Goal: Task Accomplishment & Management: Complete application form

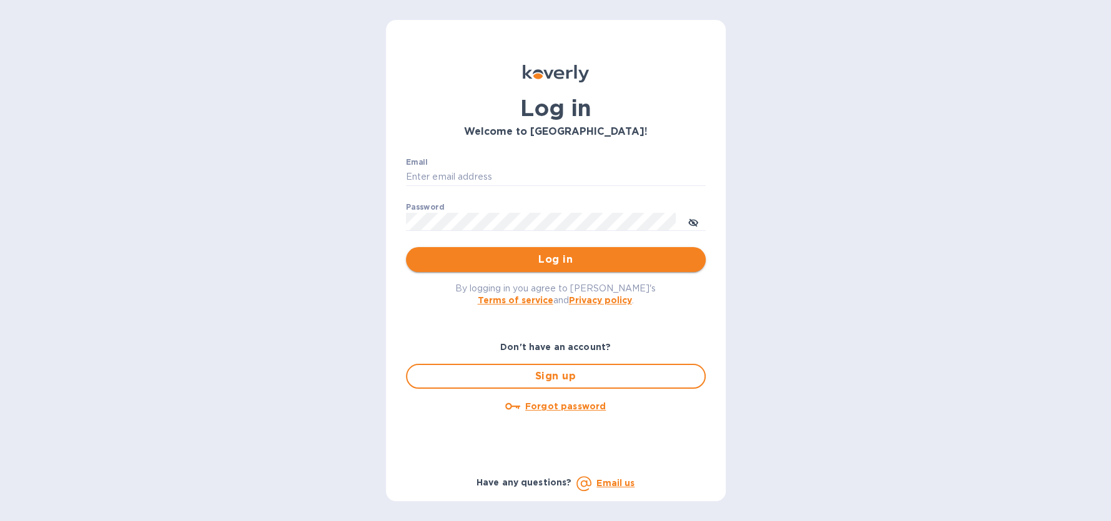
type input "[PERSON_NAME][EMAIL_ADDRESS][DOMAIN_NAME]"
drag, startPoint x: 553, startPoint y: 265, endPoint x: 553, endPoint y: 259, distance: 6.3
click at [553, 259] on span "Log in" at bounding box center [556, 259] width 280 height 15
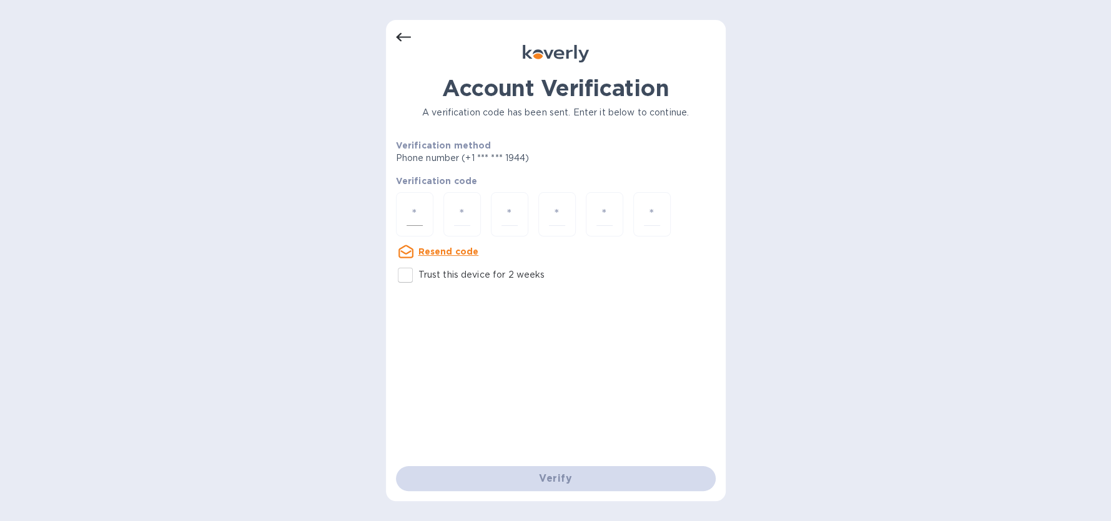
click at [402, 213] on div at bounding box center [414, 214] width 37 height 44
type input "4"
type input "7"
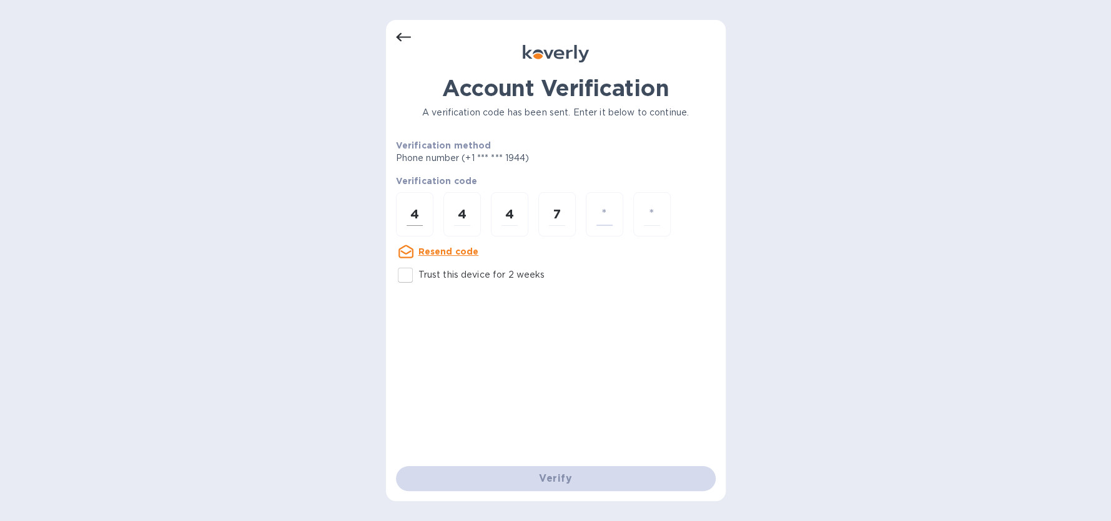
type input "5"
type input "0"
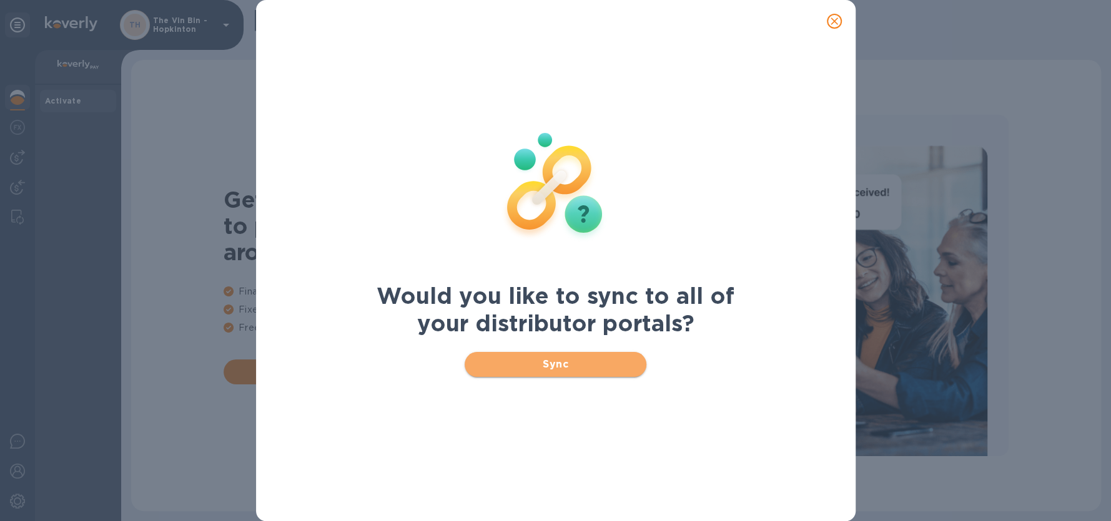
click at [556, 369] on span "Sync" at bounding box center [556, 364] width 162 height 15
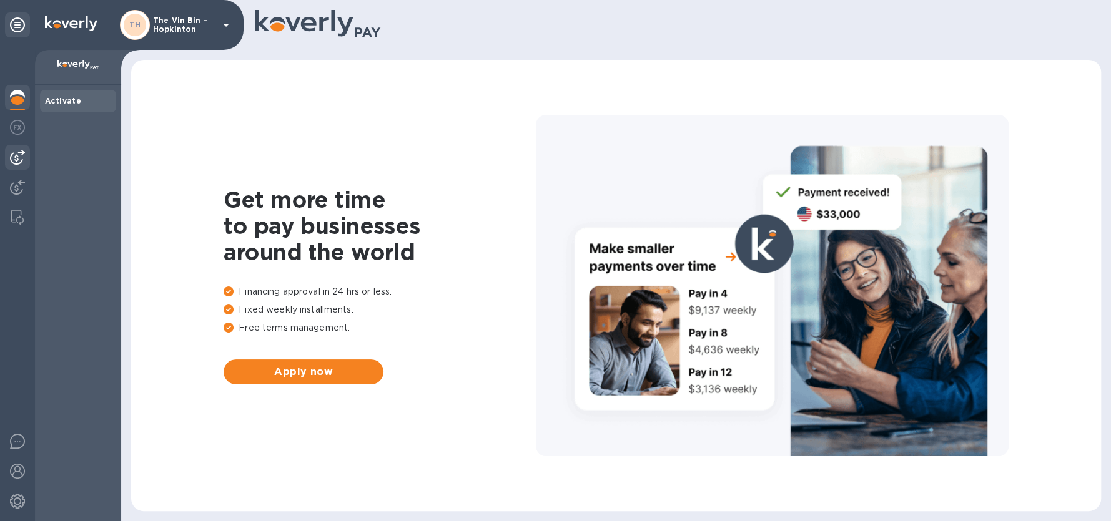
click at [19, 155] on img at bounding box center [17, 157] width 15 height 15
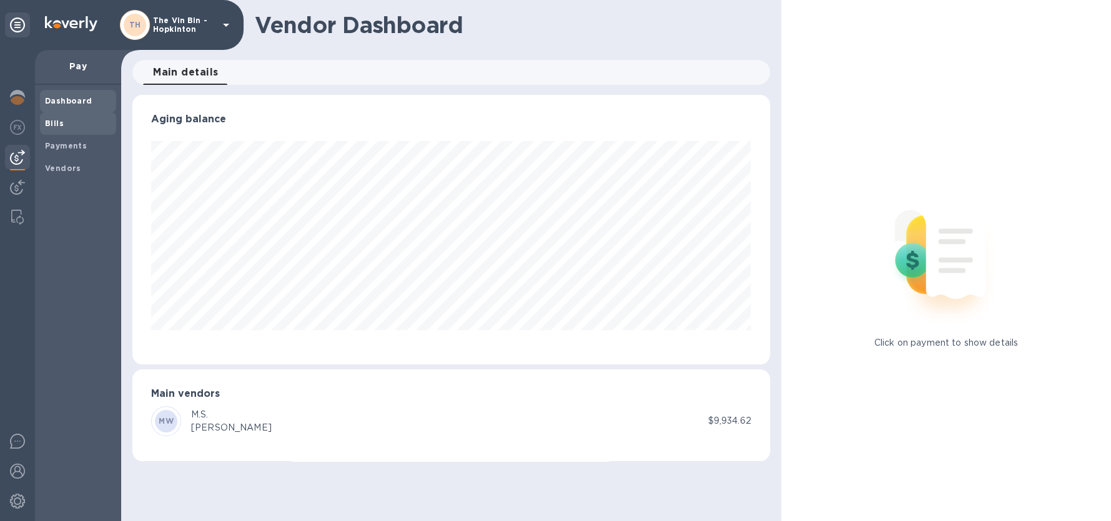
scroll to position [269, 637]
click at [60, 122] on b "Bills" at bounding box center [54, 123] width 19 height 9
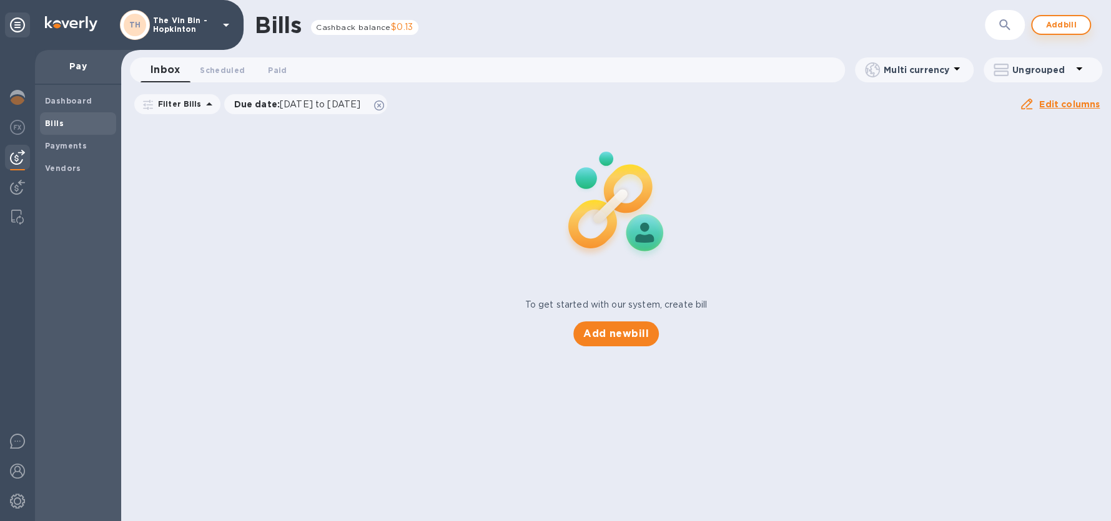
click at [1051, 22] on span "Add bill" at bounding box center [1060, 24] width 37 height 15
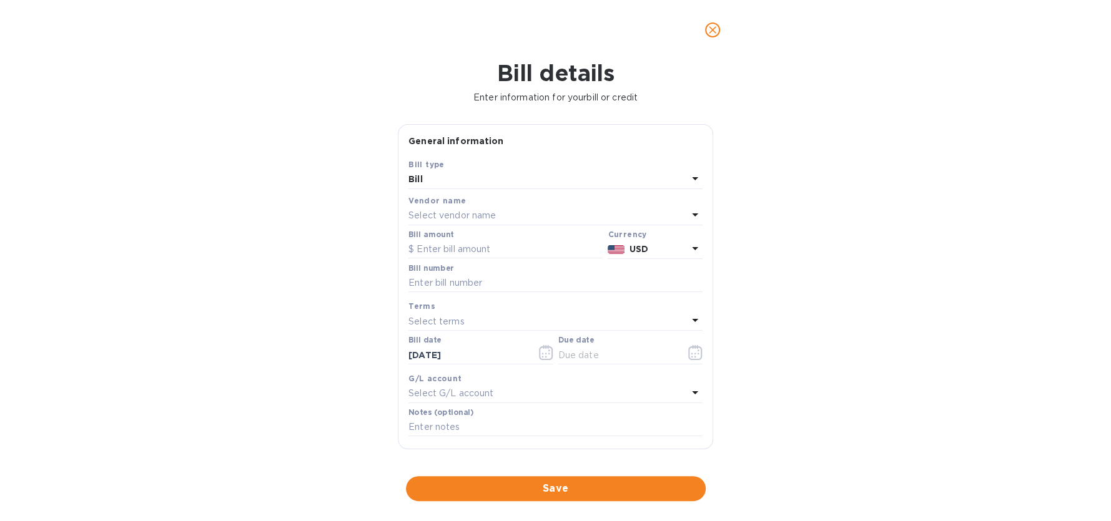
click at [475, 219] on p "Select vendor name" at bounding box center [451, 215] width 87 height 13
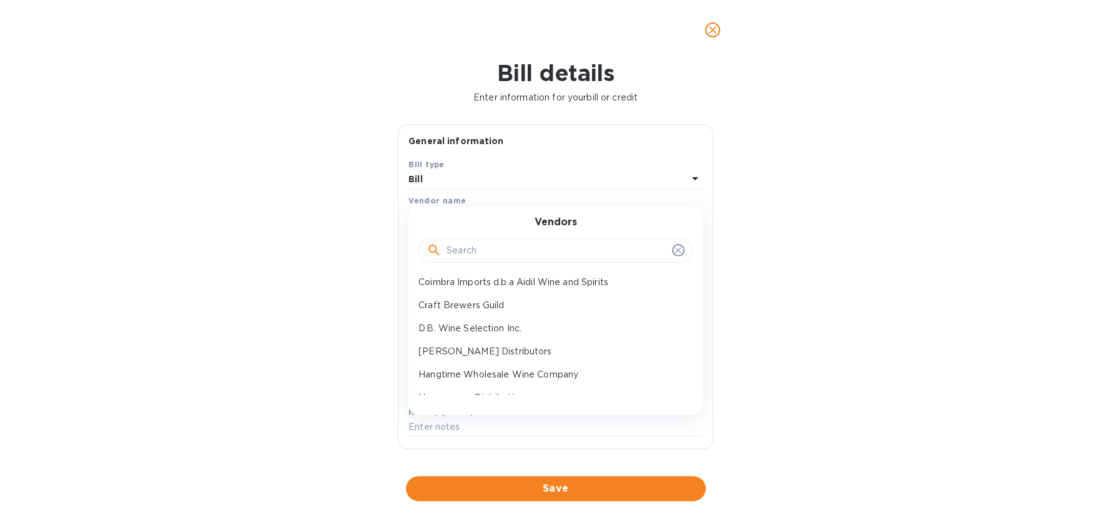
scroll to position [249, 0]
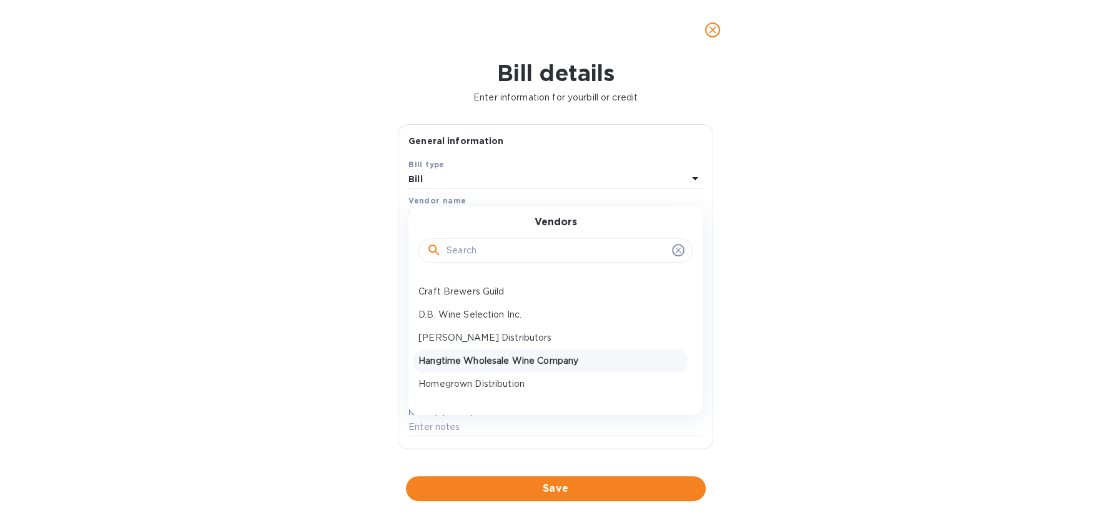
click at [478, 361] on p "Hangtime Wholesale Wine Company" at bounding box center [550, 361] width 264 height 13
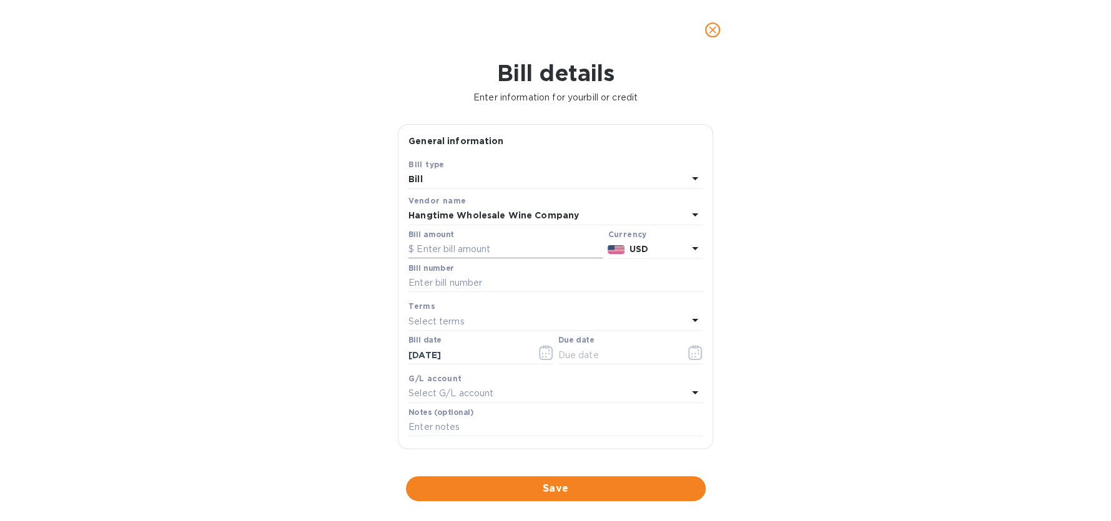
click at [470, 252] on input "text" at bounding box center [505, 249] width 194 height 19
type input "504"
click at [457, 284] on input "text" at bounding box center [555, 283] width 294 height 19
type input "11292"
click at [544, 353] on icon "button" at bounding box center [546, 352] width 14 height 15
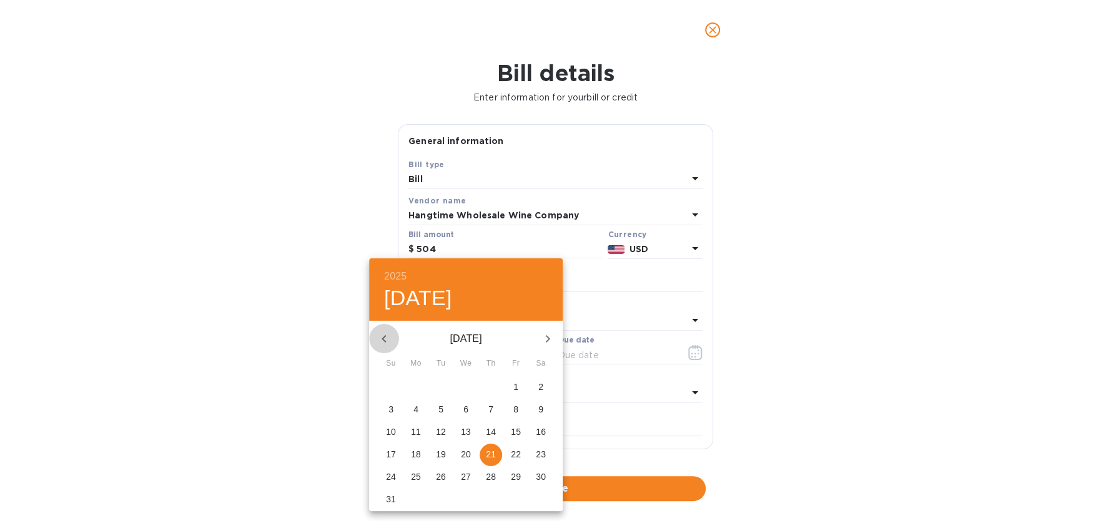
click at [386, 338] on icon "button" at bounding box center [384, 339] width 15 height 15
click at [491, 388] on p "5" at bounding box center [490, 387] width 5 height 12
type input "[DATE]"
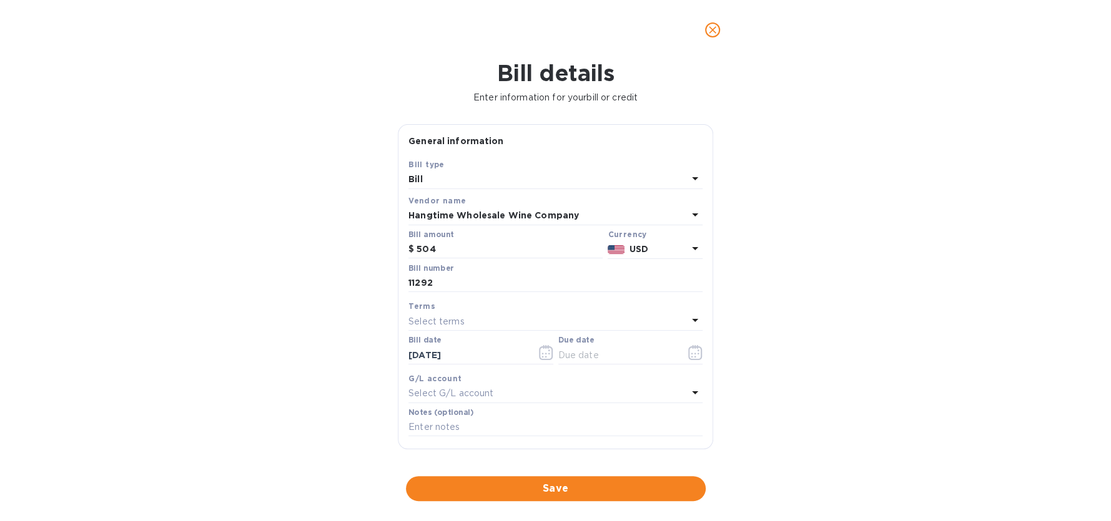
click at [473, 320] on div "Select terms" at bounding box center [547, 321] width 279 height 17
click at [440, 416] on p "NET 60" at bounding box center [550, 416] width 264 height 13
type input "[DATE]"
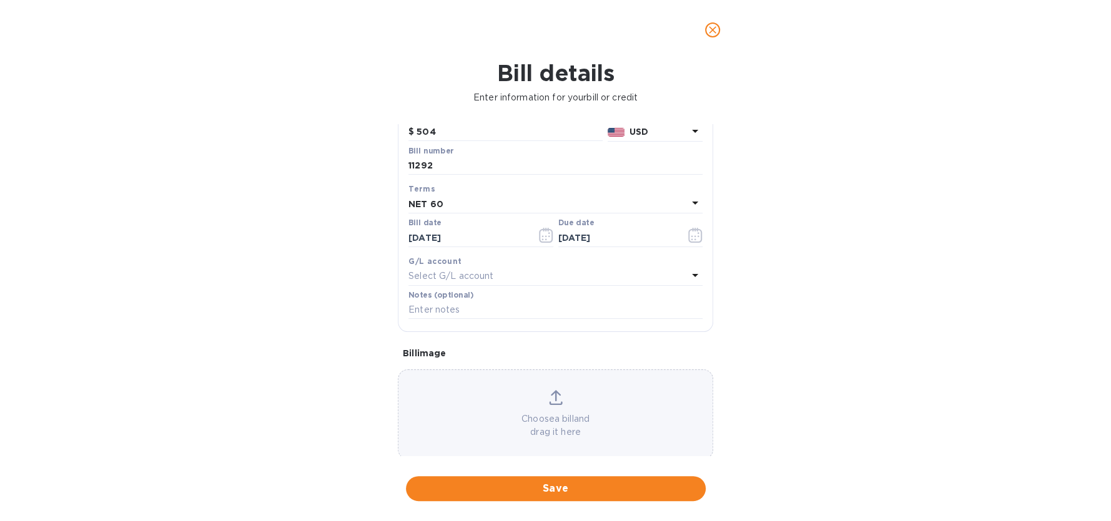
scroll to position [124, 0]
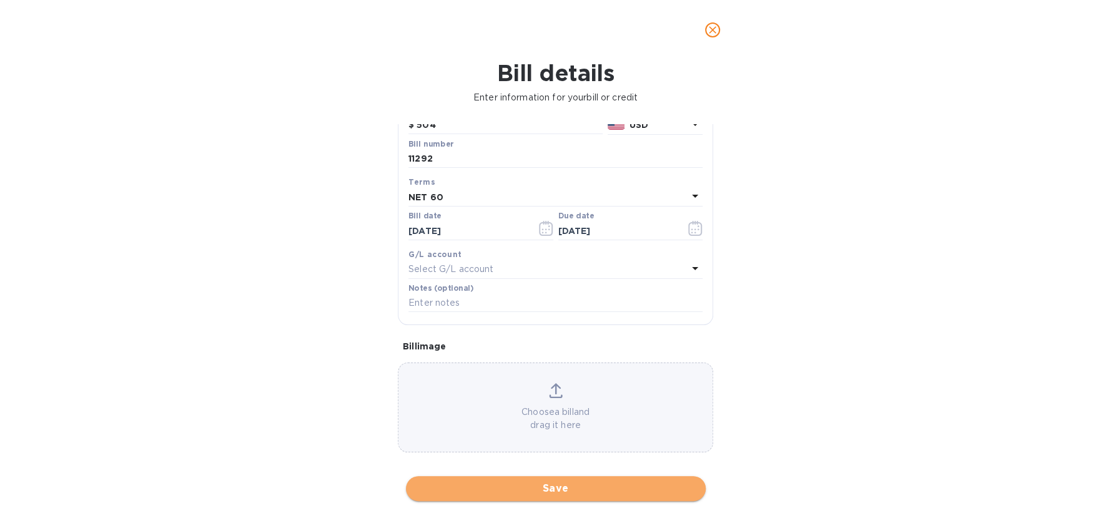
click at [562, 486] on span "Save" at bounding box center [556, 488] width 280 height 15
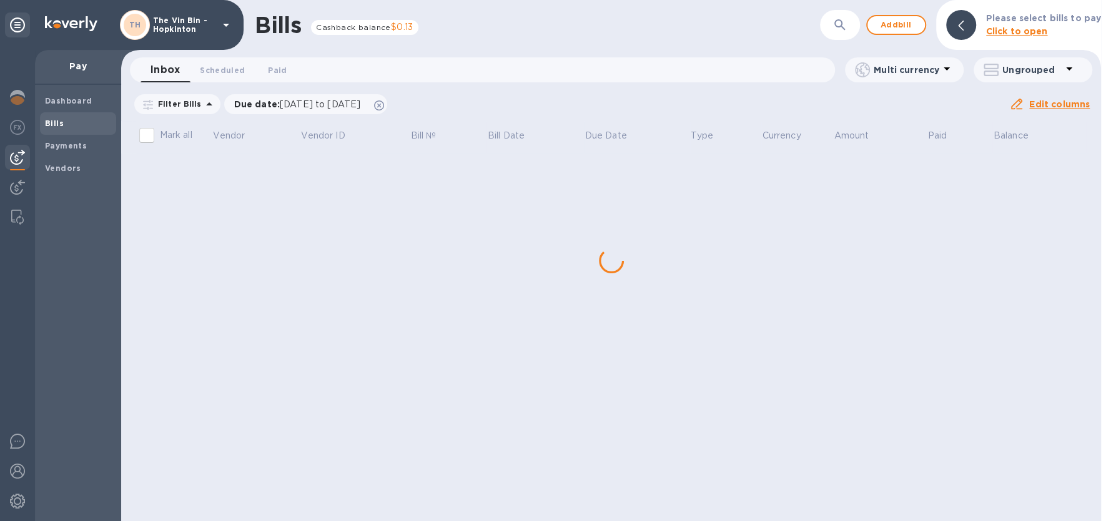
click at [204, 174] on div "Bills Cashback balance $0.13 ​ Add bill Please select bills to pay Click to ope…" at bounding box center [611, 260] width 980 height 521
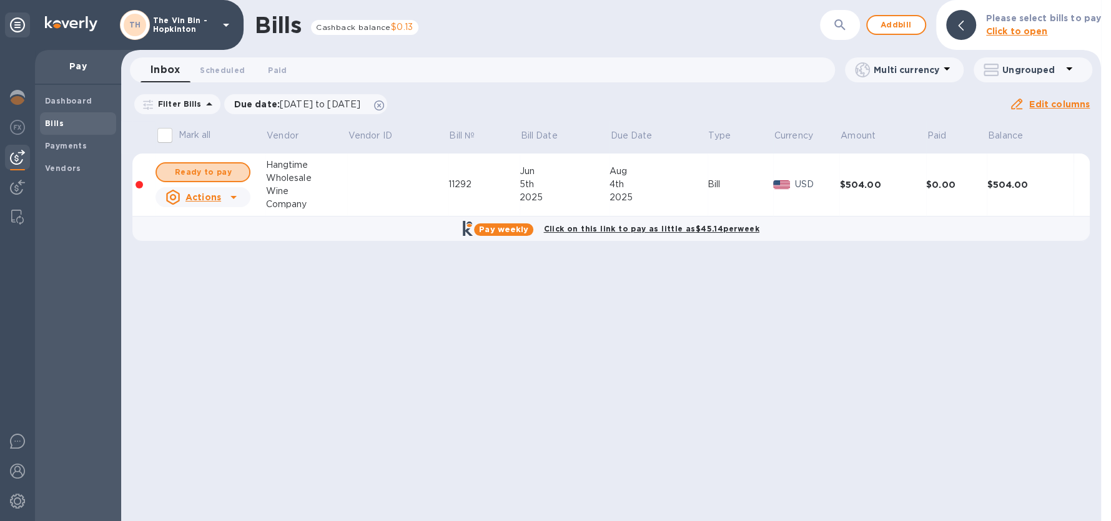
click at [203, 174] on span "Ready to pay" at bounding box center [203, 172] width 72 height 15
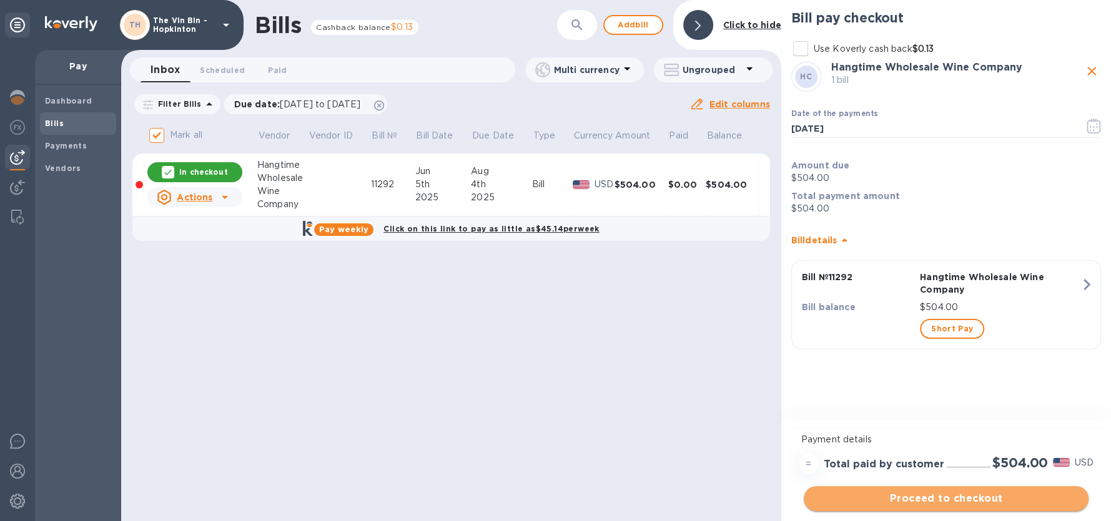
click at [941, 501] on span "Proceed to checkout" at bounding box center [946, 498] width 265 height 15
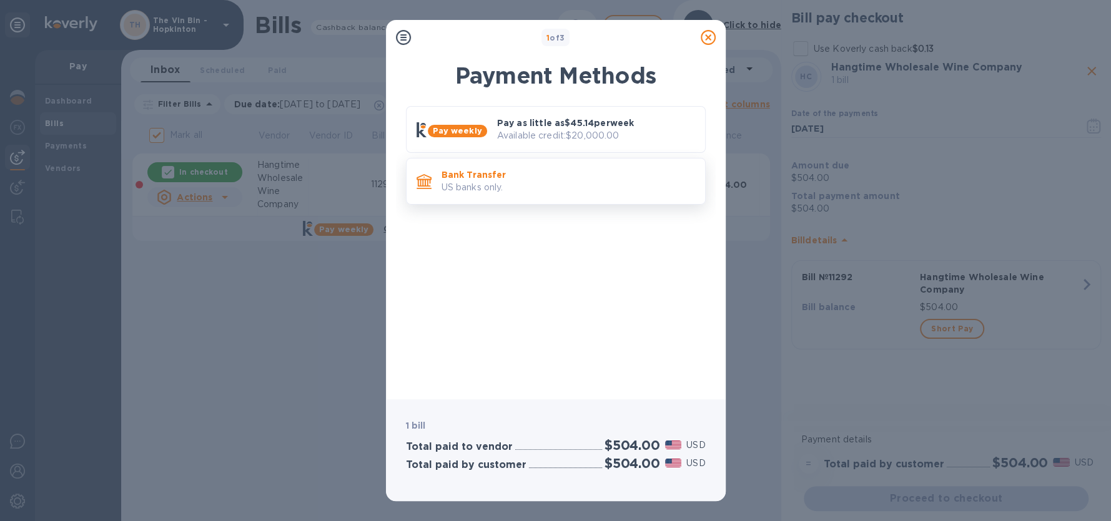
click at [483, 194] on div "Bank Transfer US banks only." at bounding box center [567, 182] width 263 height 36
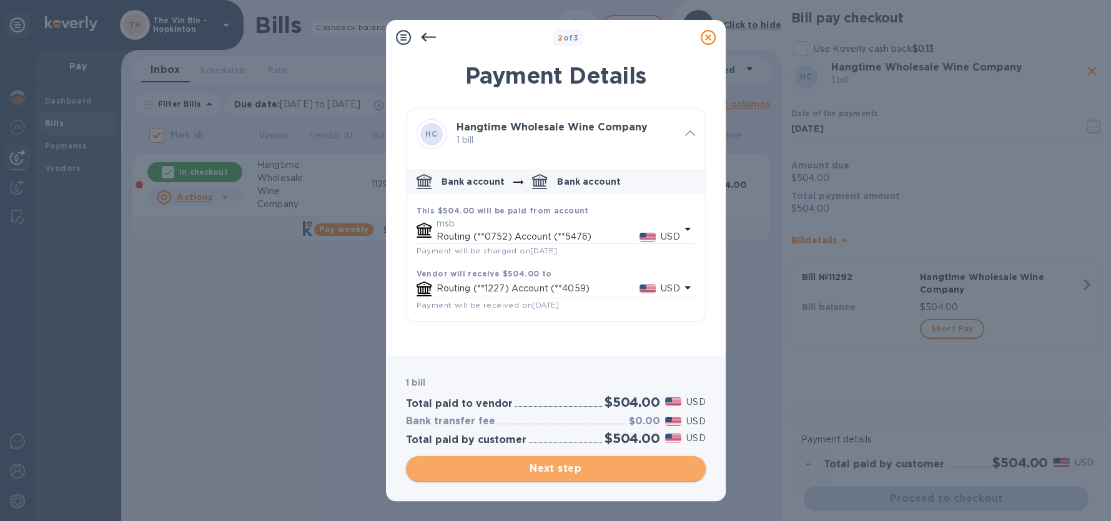
click at [564, 468] on span "Next step" at bounding box center [556, 468] width 280 height 15
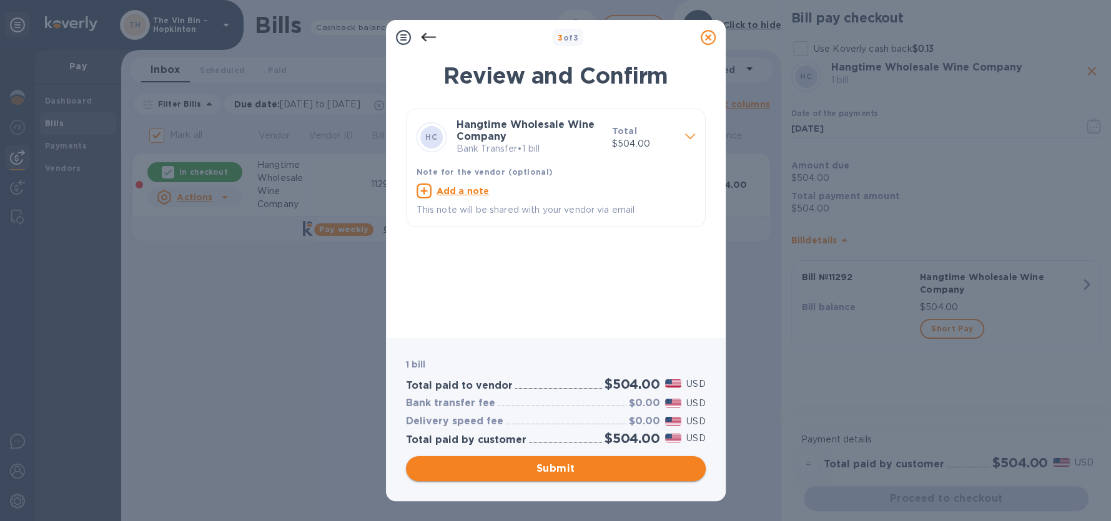
click at [564, 468] on span "Submit" at bounding box center [556, 468] width 280 height 15
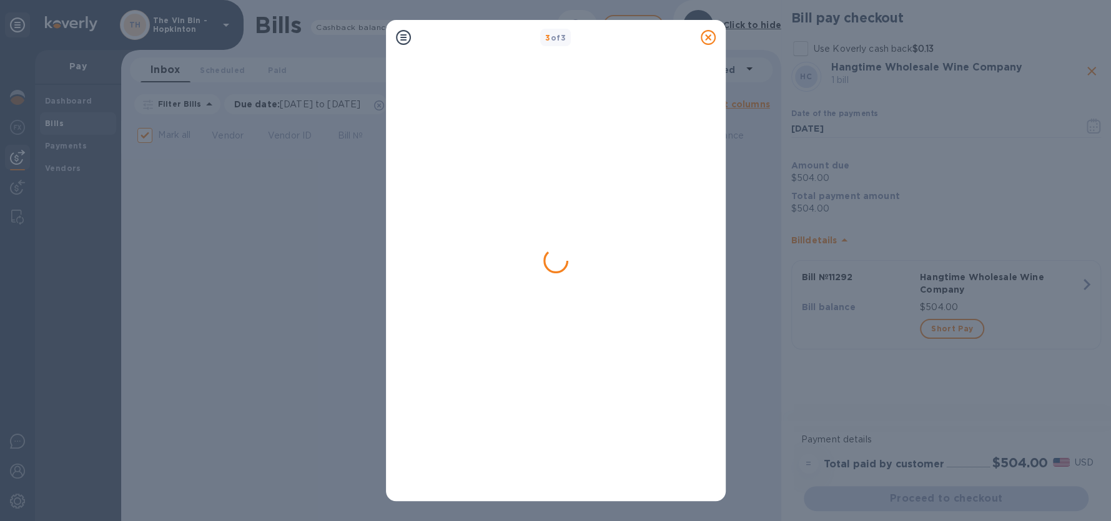
checkbox input "false"
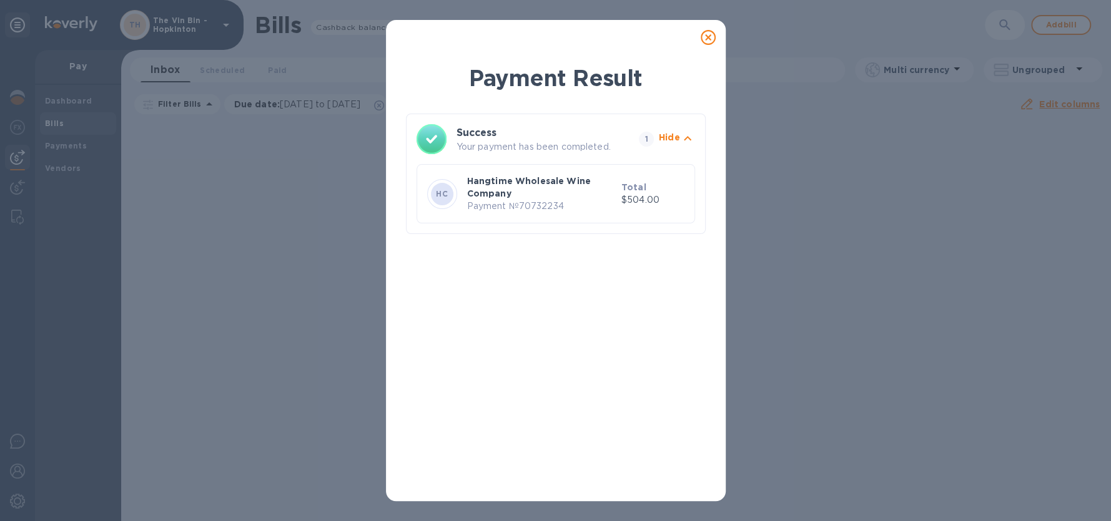
click at [712, 41] on icon at bounding box center [708, 37] width 15 height 15
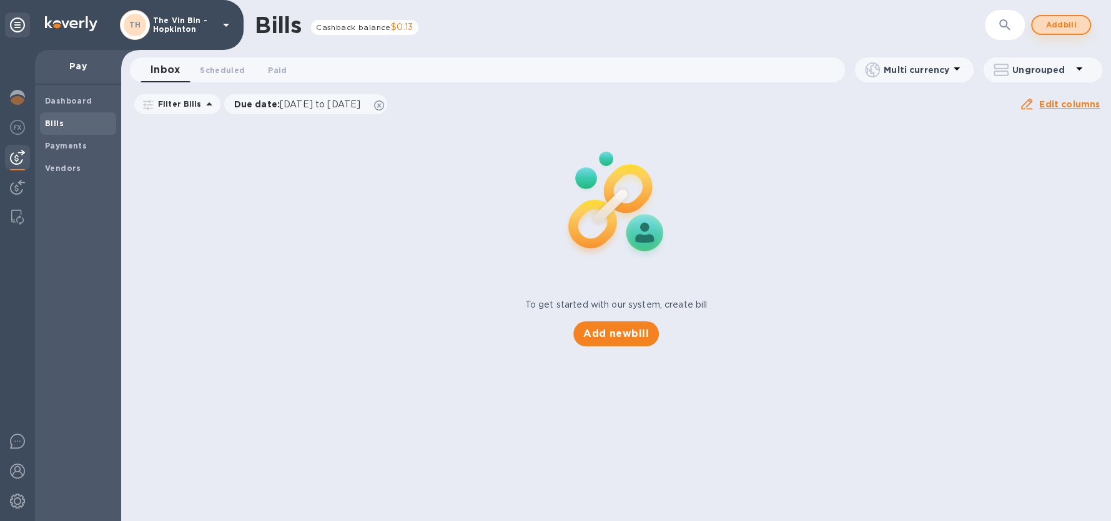
click at [1049, 20] on span "Add bill" at bounding box center [1060, 24] width 37 height 15
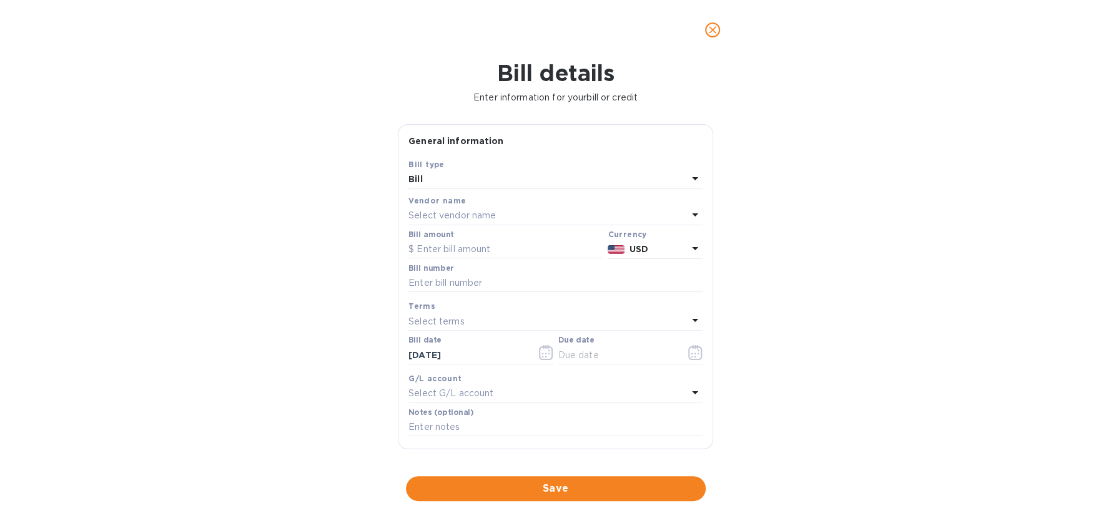
click at [486, 221] on p "Select vendor name" at bounding box center [451, 215] width 87 height 13
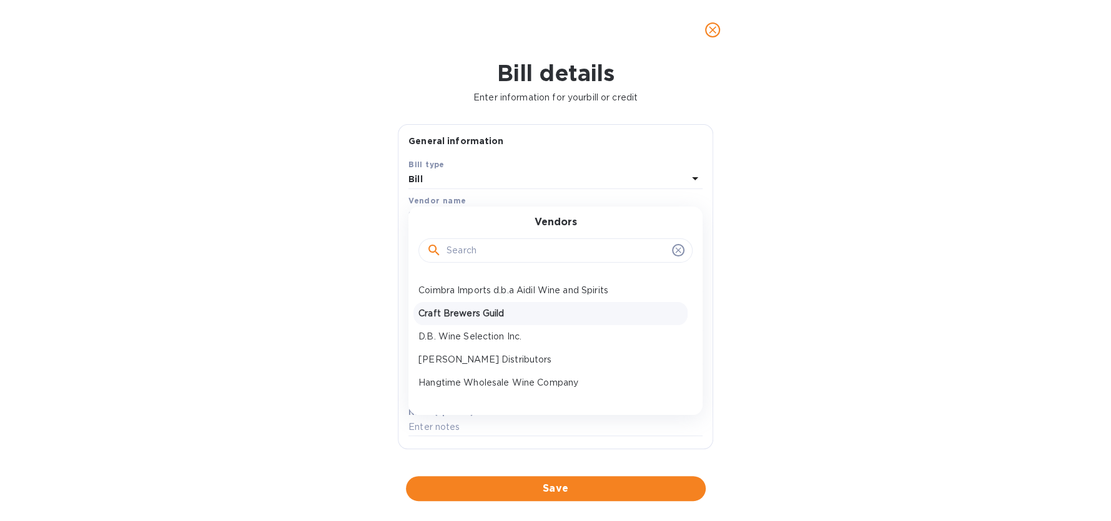
scroll to position [249, 0]
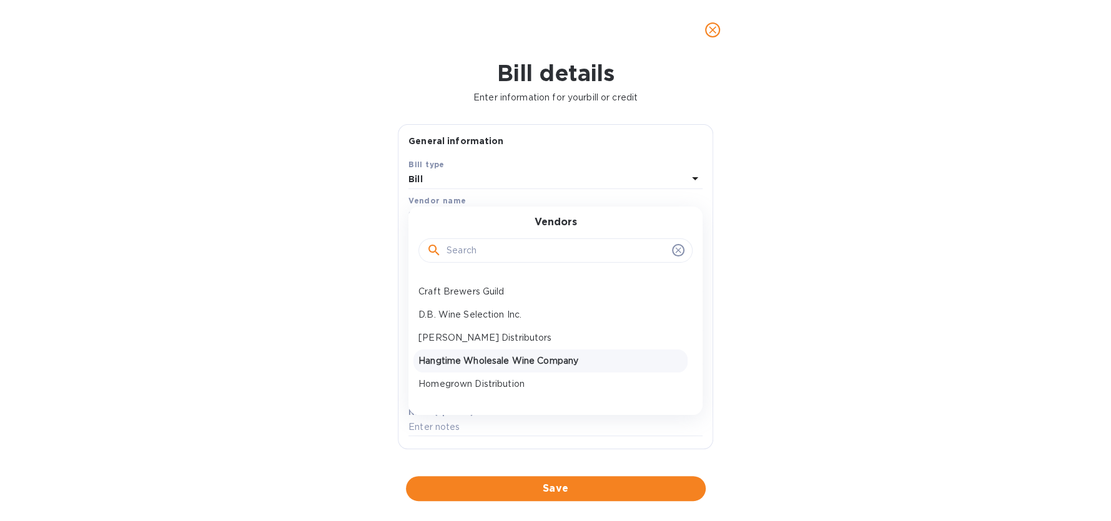
click at [484, 362] on p "Hangtime Wholesale Wine Company" at bounding box center [550, 361] width 264 height 13
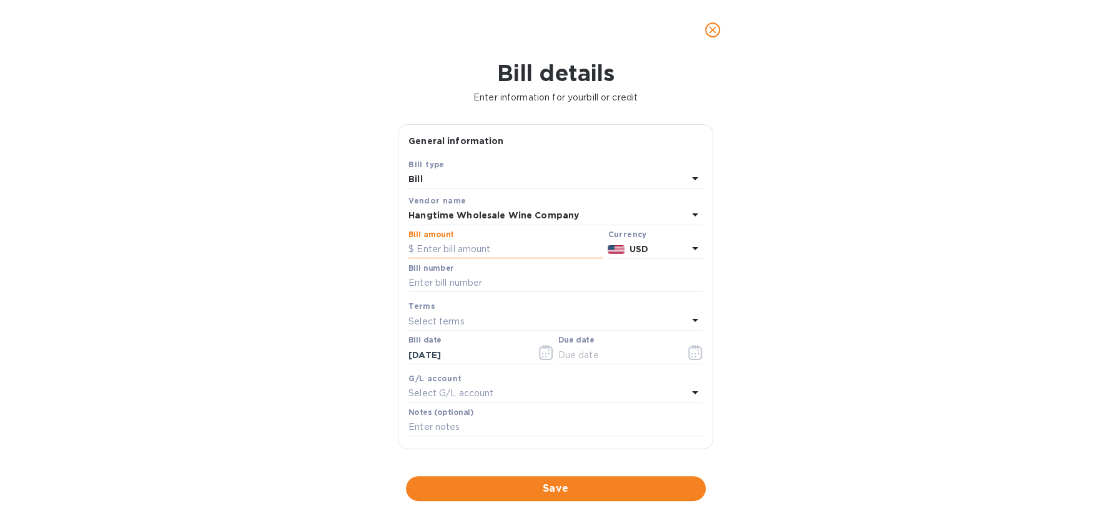
click at [472, 252] on input "text" at bounding box center [505, 249] width 194 height 19
type input "708"
click at [489, 287] on input "text" at bounding box center [555, 283] width 294 height 19
type input "12020"
click at [543, 359] on icon "button" at bounding box center [546, 352] width 14 height 15
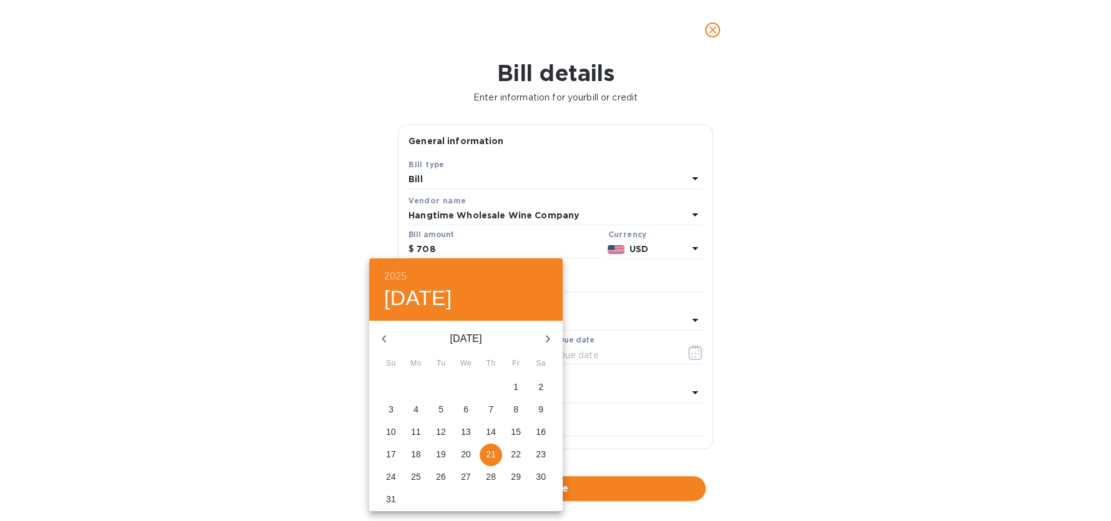
click at [391, 338] on button "button" at bounding box center [384, 339] width 30 height 30
click at [468, 437] on p "18" at bounding box center [466, 432] width 10 height 12
type input "[DATE]"
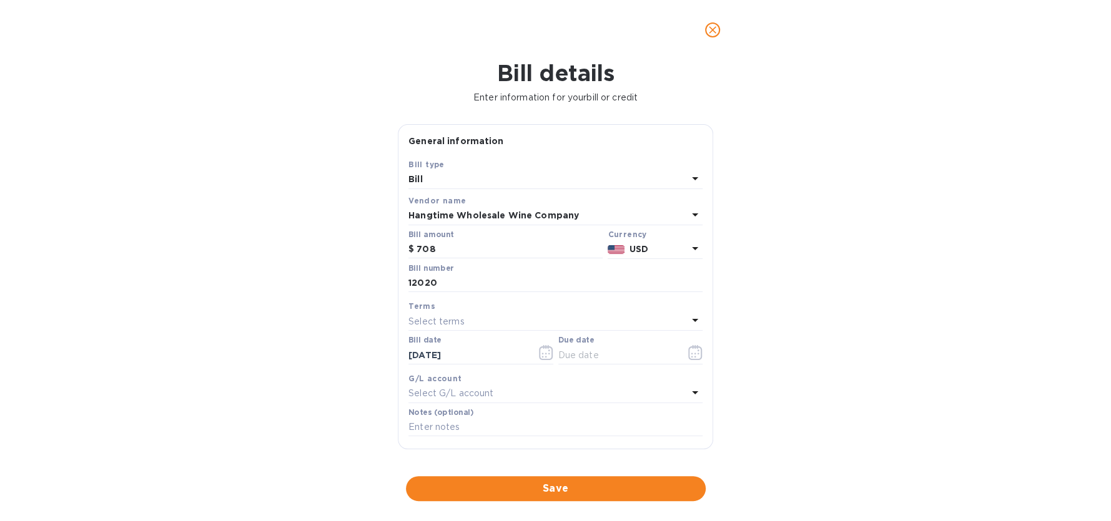
click at [437, 322] on p "Select terms" at bounding box center [436, 321] width 56 height 13
click at [450, 418] on p "NET 60" at bounding box center [550, 416] width 264 height 13
type input "[DATE]"
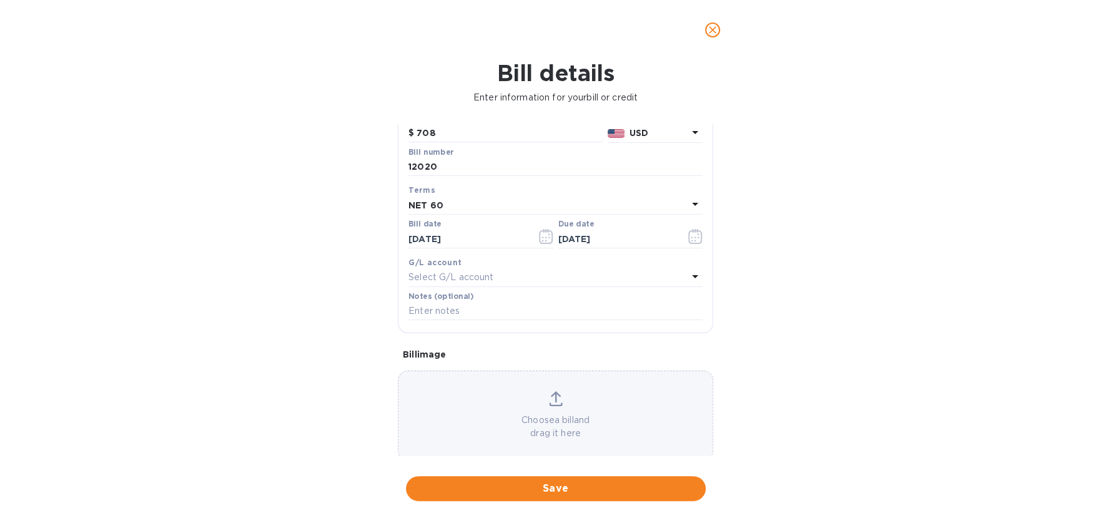
scroll to position [124, 0]
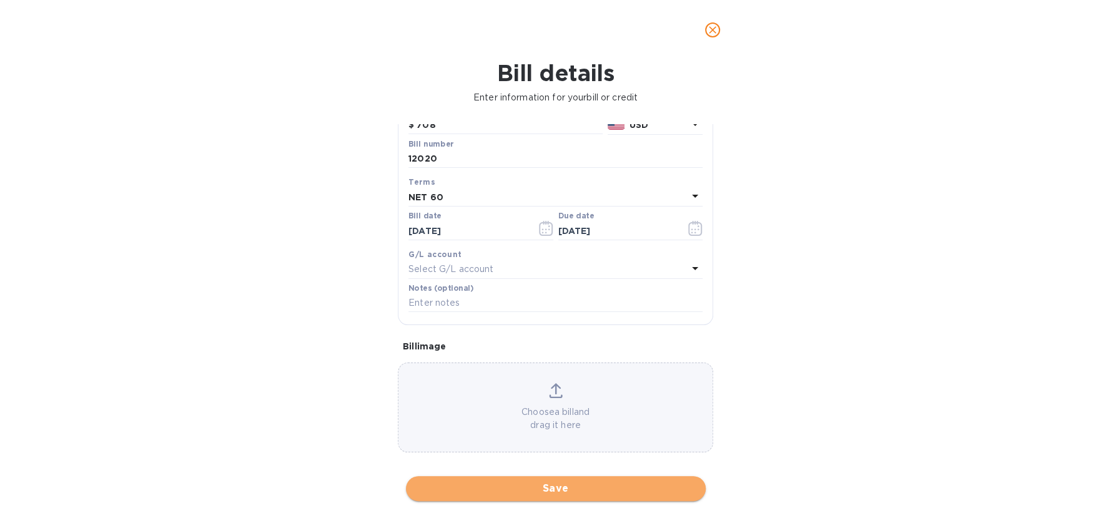
click at [533, 491] on span "Save" at bounding box center [556, 488] width 280 height 15
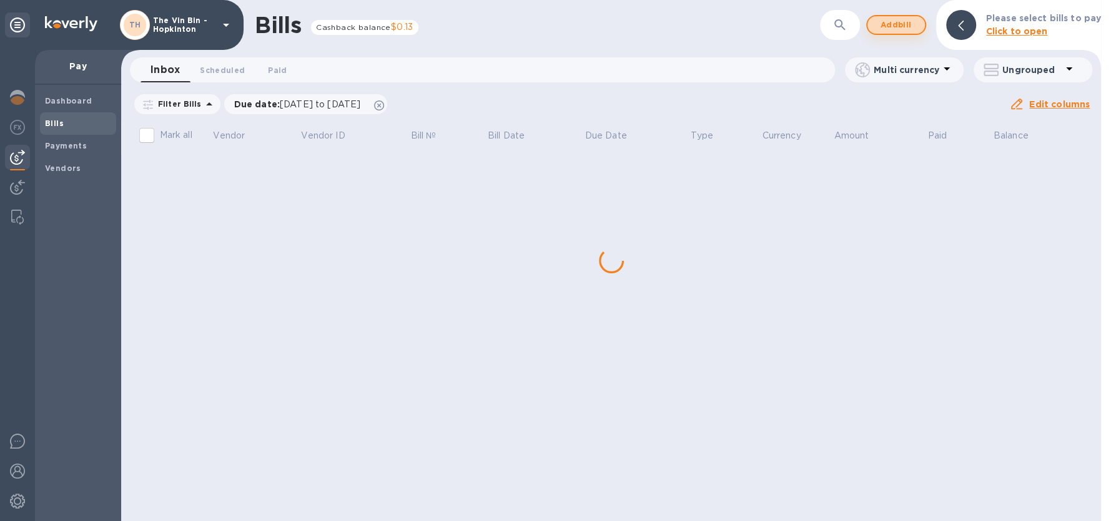
click at [905, 28] on span "Add bill" at bounding box center [895, 24] width 37 height 15
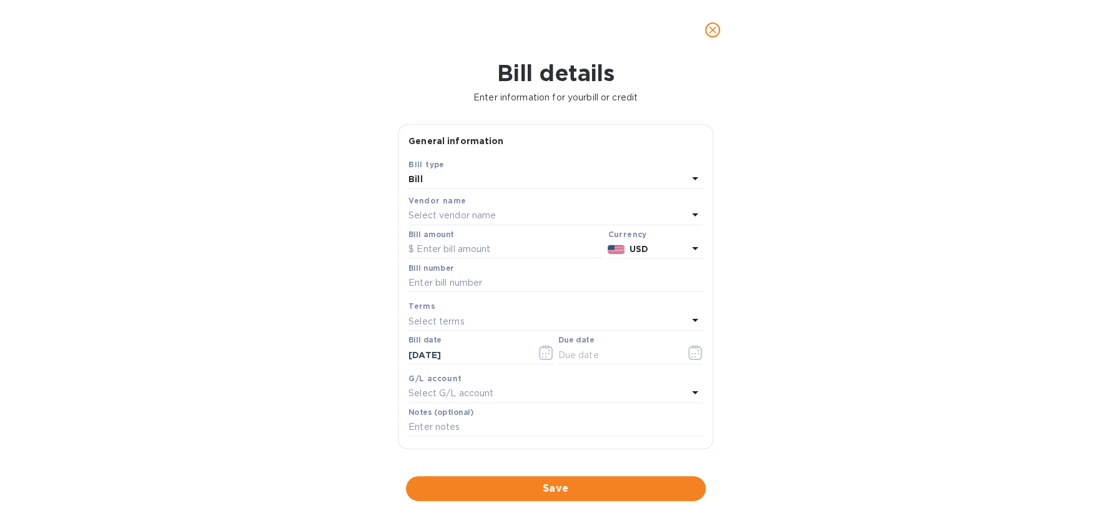
click at [453, 218] on p "Select vendor name" at bounding box center [451, 215] width 87 height 13
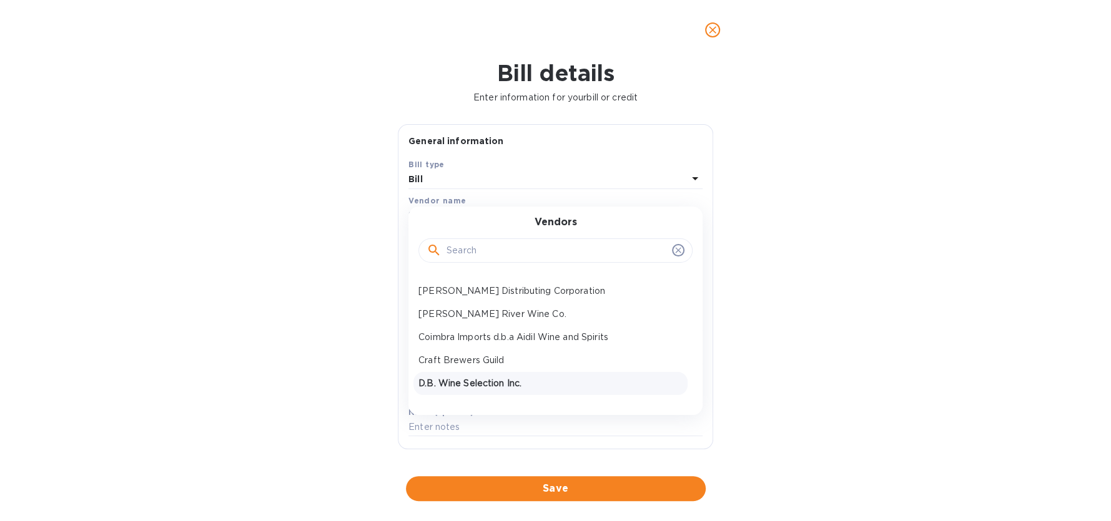
scroll to position [249, 0]
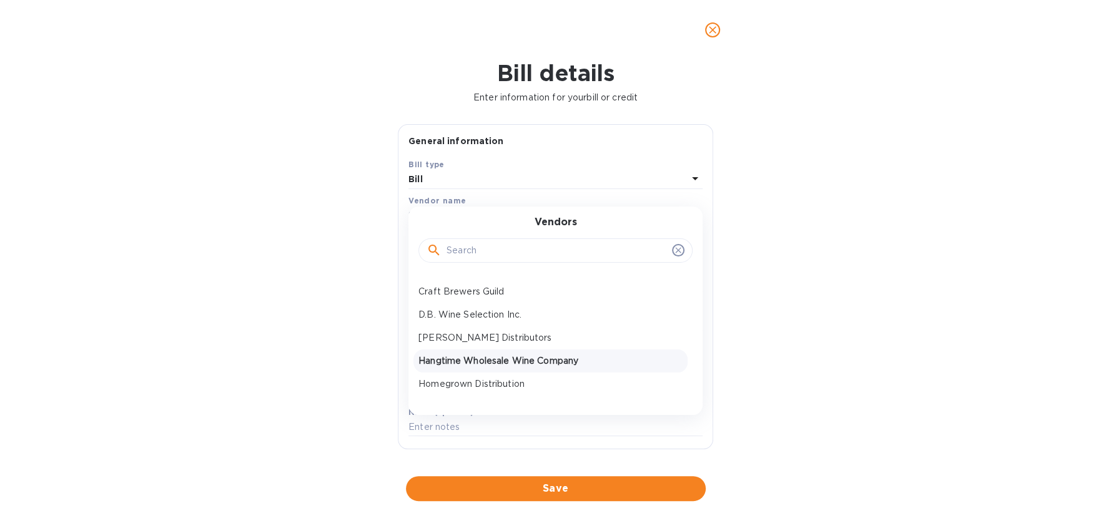
click at [472, 360] on p "Hangtime Wholesale Wine Company" at bounding box center [550, 361] width 264 height 13
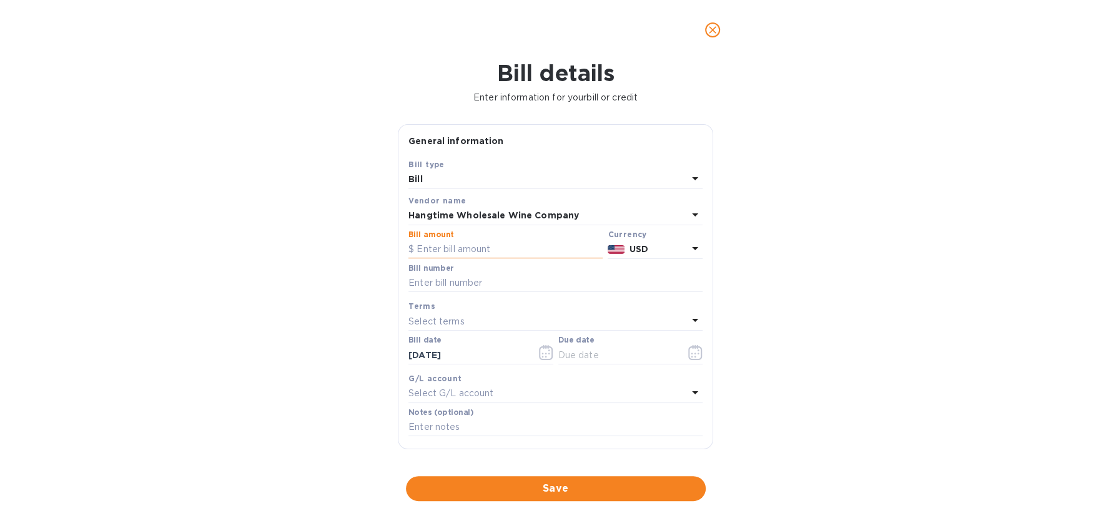
click at [469, 249] on input "text" at bounding box center [505, 249] width 194 height 19
type input "600"
click at [474, 282] on input "text" at bounding box center [555, 283] width 294 height 19
type input "12190"
click at [546, 353] on icon "button" at bounding box center [546, 352] width 14 height 15
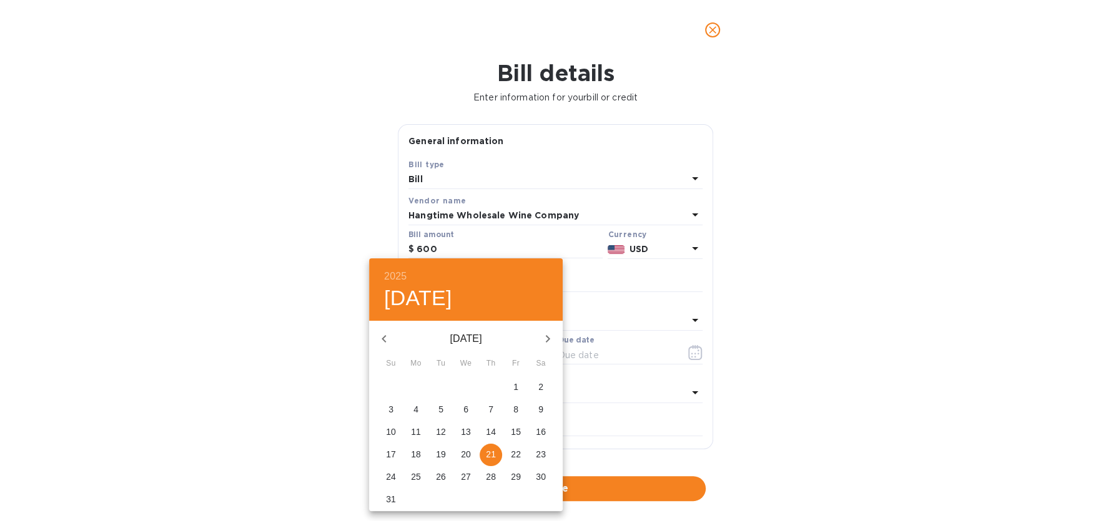
click at [393, 337] on button "button" at bounding box center [384, 339] width 30 height 30
click at [521, 435] on span "20" at bounding box center [516, 432] width 22 height 12
type input "[DATE]"
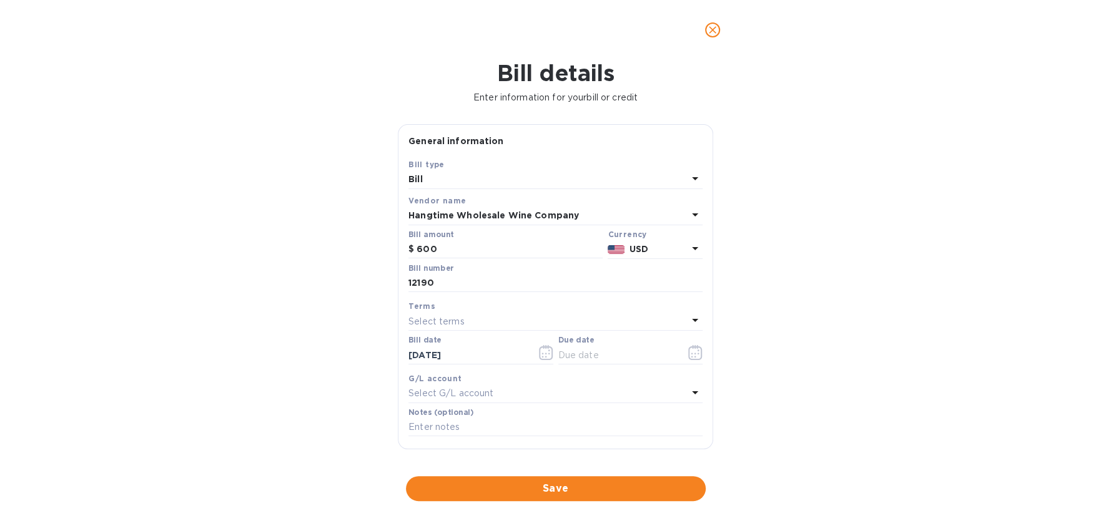
click at [454, 324] on p "Select terms" at bounding box center [436, 321] width 56 height 13
click at [443, 416] on p "NET 60" at bounding box center [550, 416] width 264 height 13
type input "[DATE]"
click at [556, 492] on span "Save" at bounding box center [556, 488] width 280 height 15
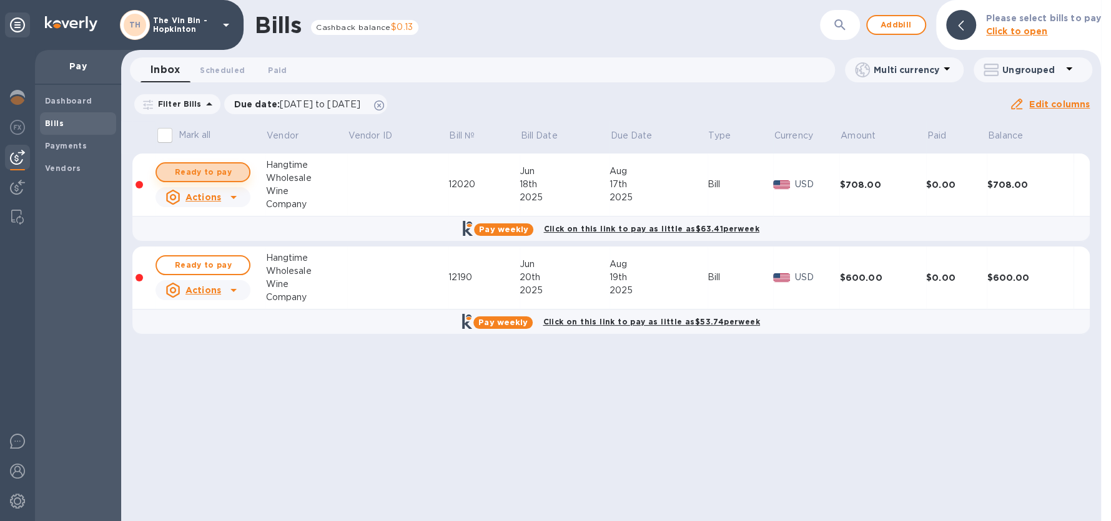
click at [192, 174] on span "Ready to pay" at bounding box center [203, 172] width 72 height 15
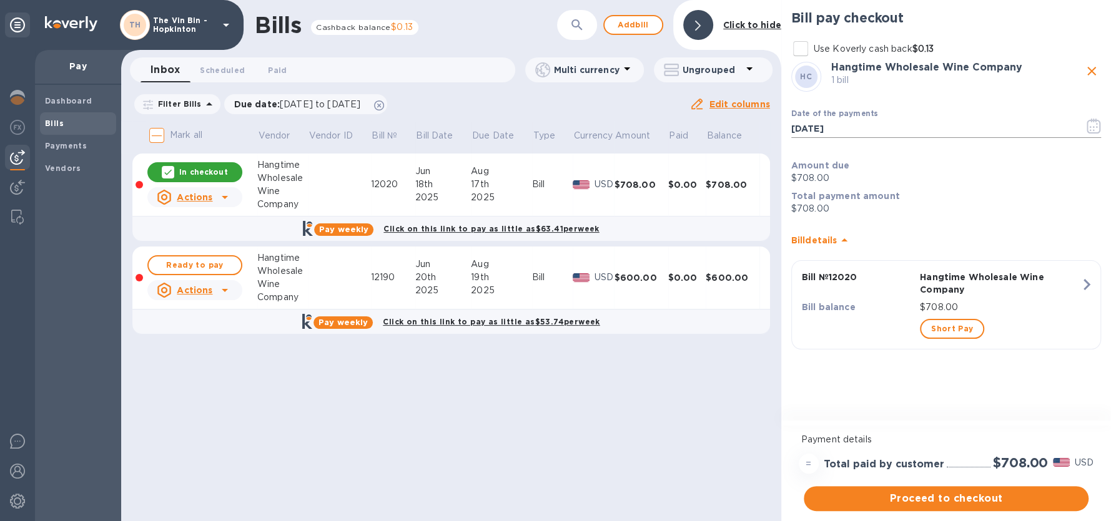
click at [1092, 126] on icon "button" at bounding box center [1093, 126] width 14 height 15
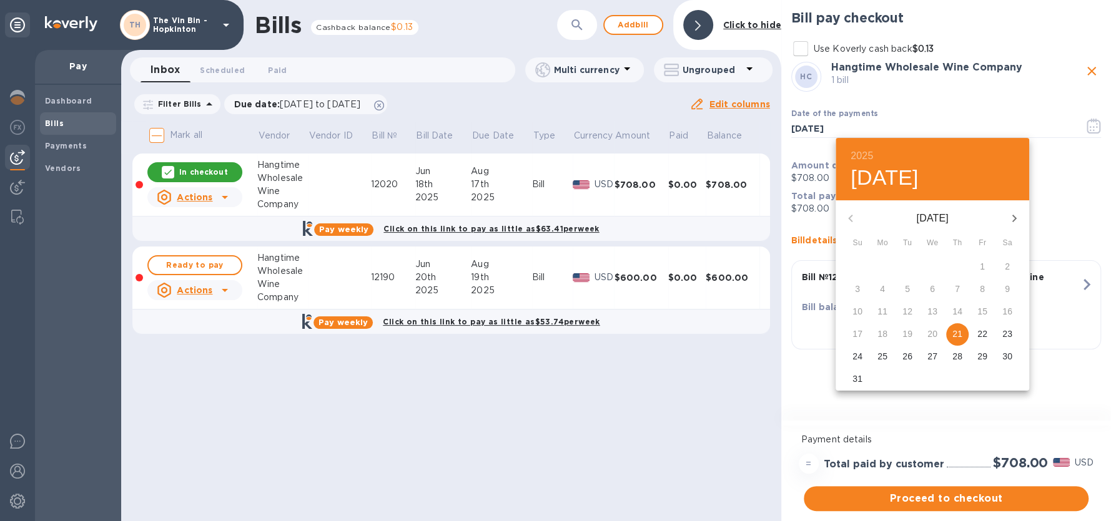
click at [879, 357] on p "25" at bounding box center [882, 356] width 10 height 12
type input "[DATE]"
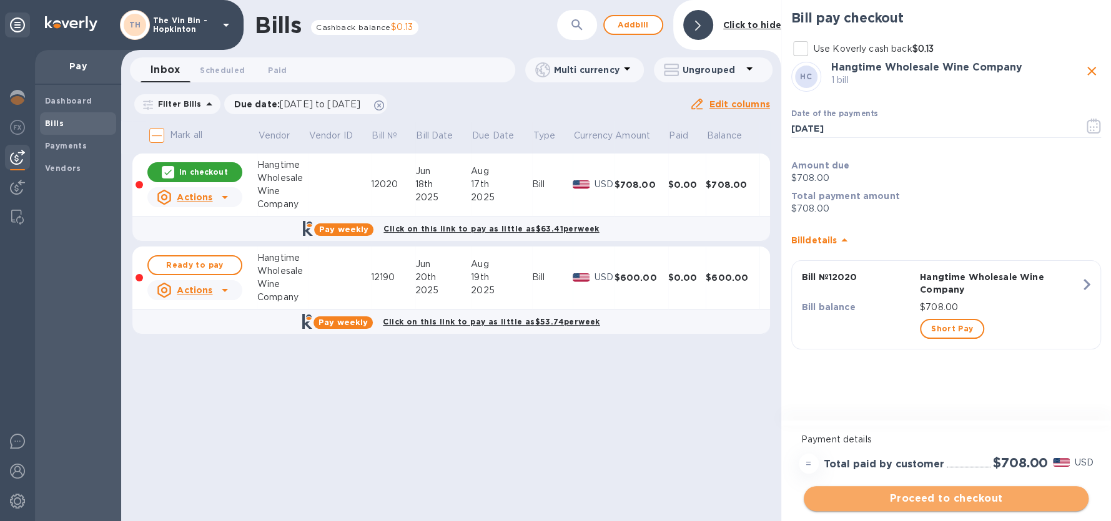
click at [937, 495] on span "Proceed to checkout" at bounding box center [946, 498] width 265 height 15
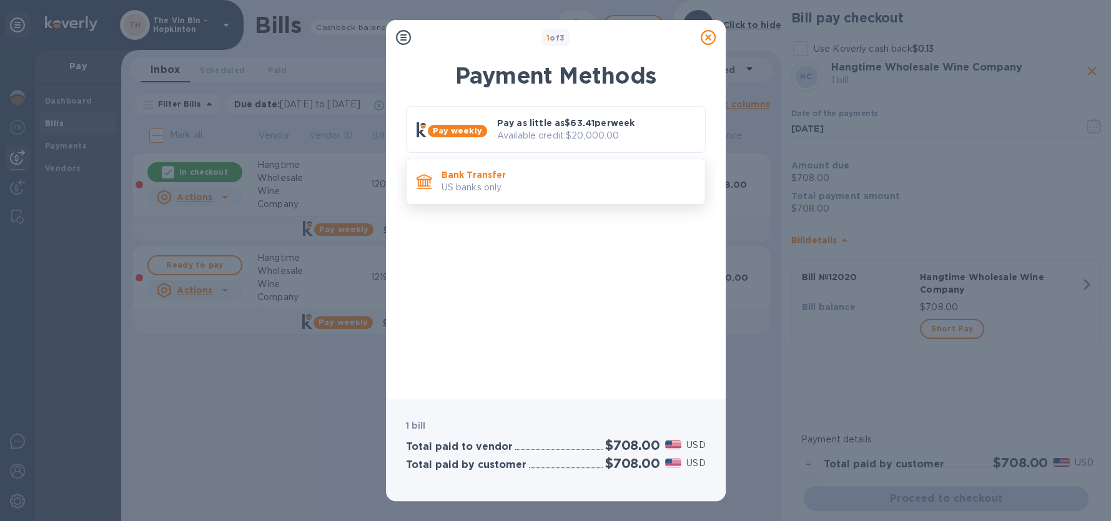
click at [498, 184] on p "US banks only." at bounding box center [568, 187] width 254 height 13
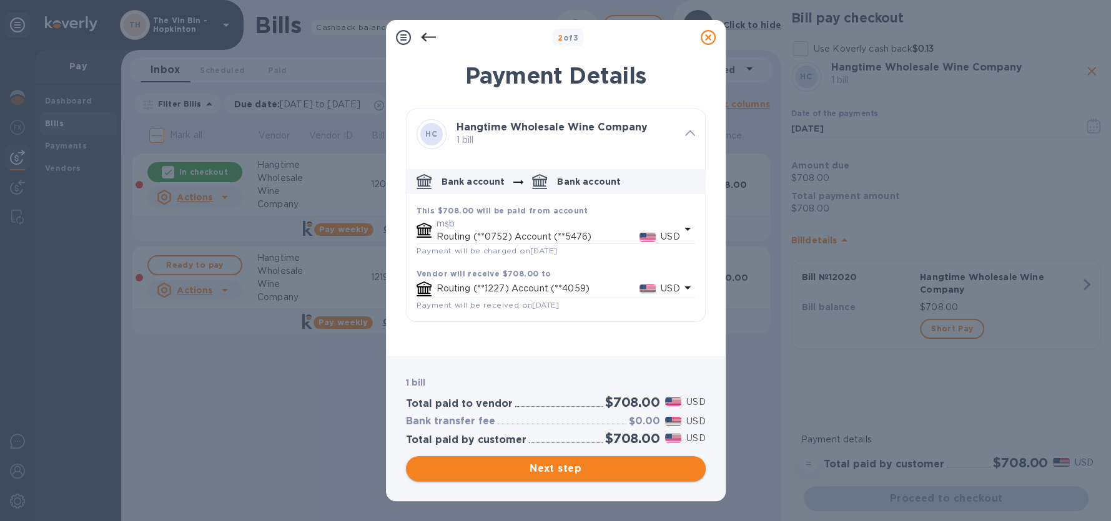
click at [588, 474] on span "Next step" at bounding box center [556, 468] width 280 height 15
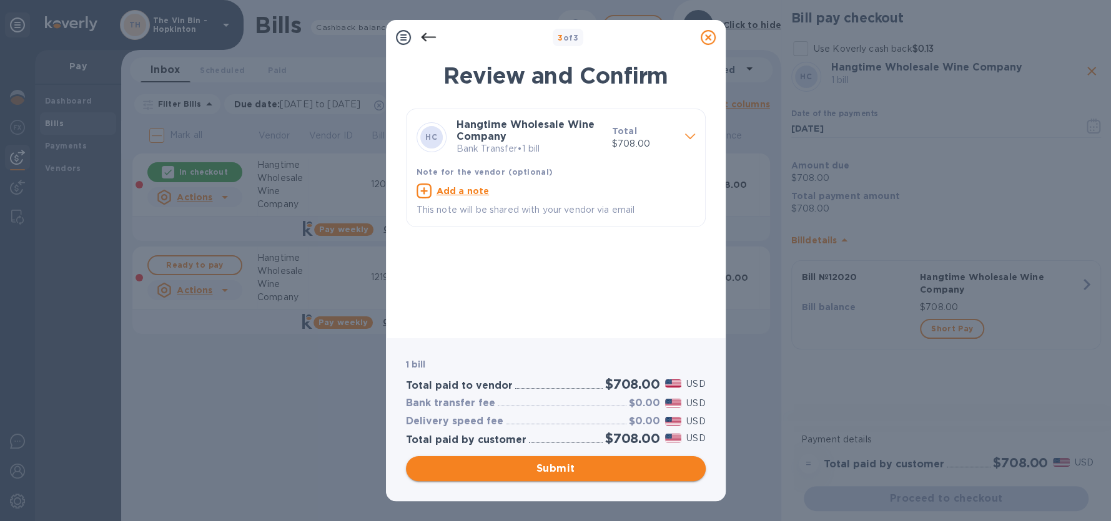
click at [574, 470] on span "Submit" at bounding box center [556, 468] width 280 height 15
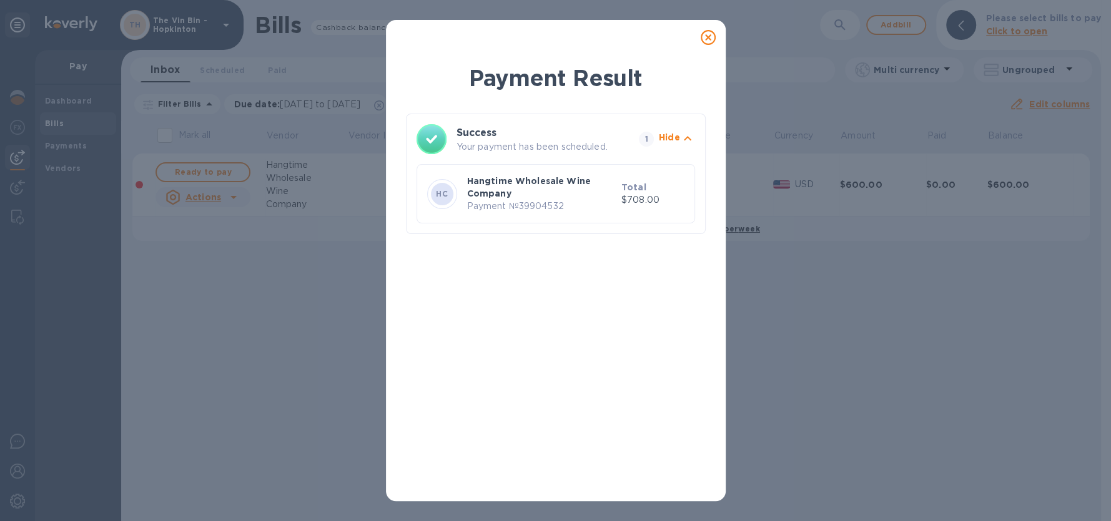
drag, startPoint x: 706, startPoint y: 41, endPoint x: 696, endPoint y: 47, distance: 12.3
click at [706, 41] on icon at bounding box center [708, 37] width 15 height 15
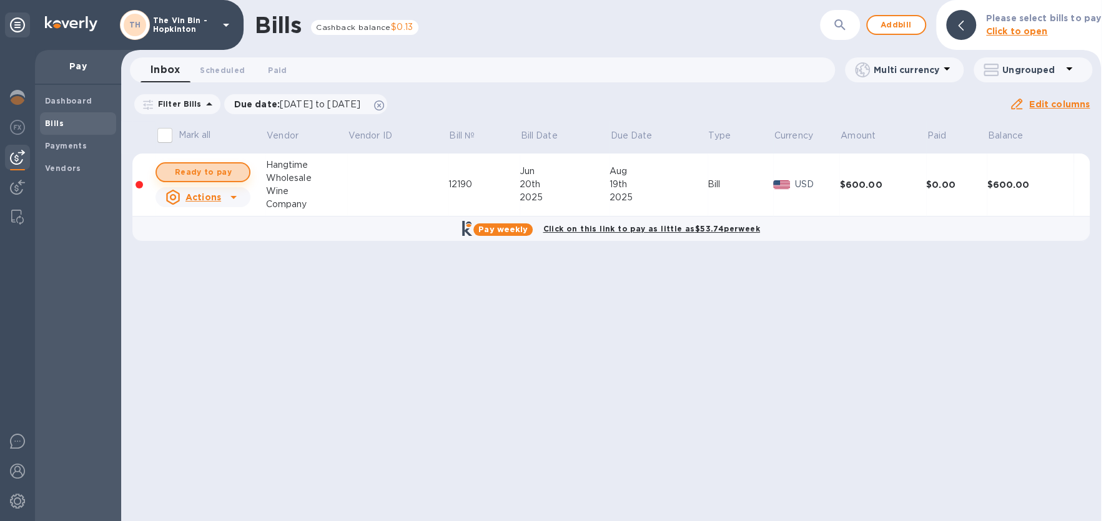
click at [195, 174] on span "Ready to pay" at bounding box center [203, 172] width 72 height 15
checkbox input "true"
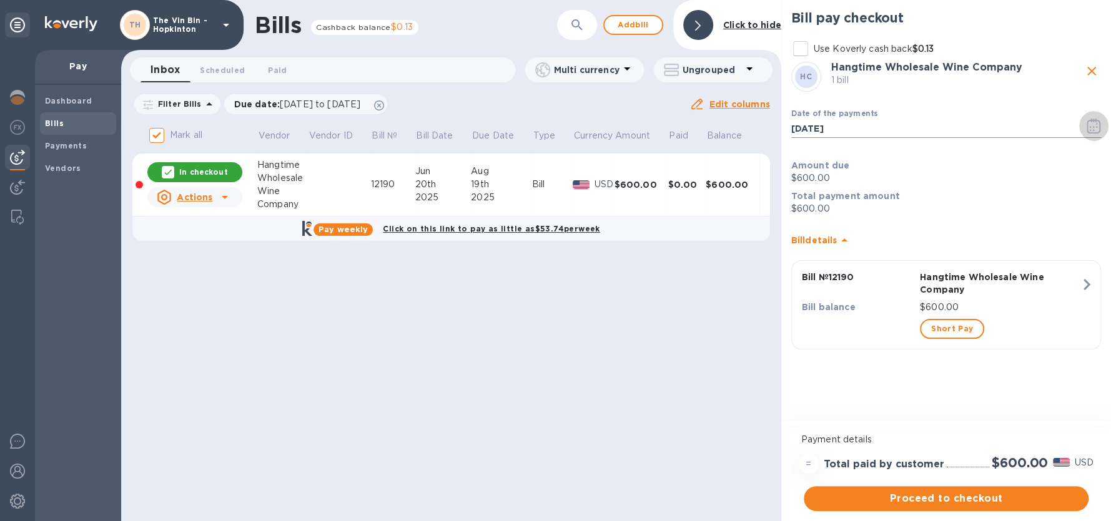
click at [1088, 126] on icon "button" at bounding box center [1093, 126] width 14 height 15
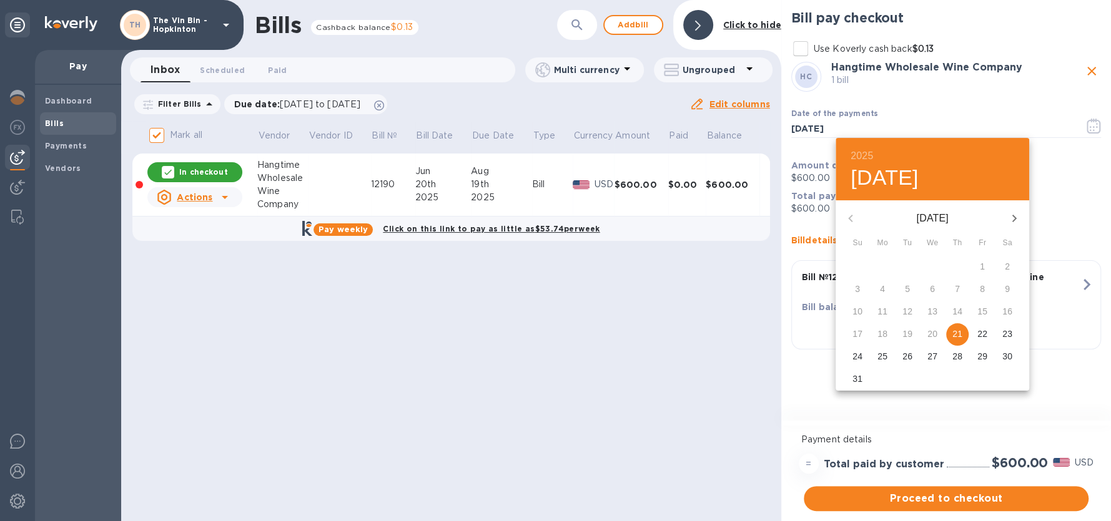
click at [904, 357] on p "26" at bounding box center [907, 356] width 10 height 12
type input "[DATE]"
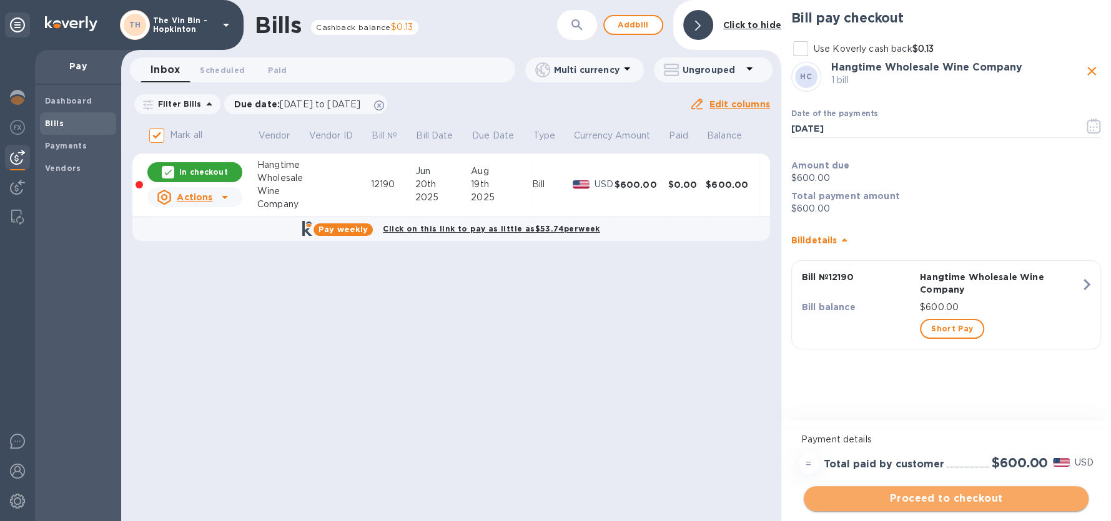
click at [950, 501] on span "Proceed to checkout" at bounding box center [946, 498] width 265 height 15
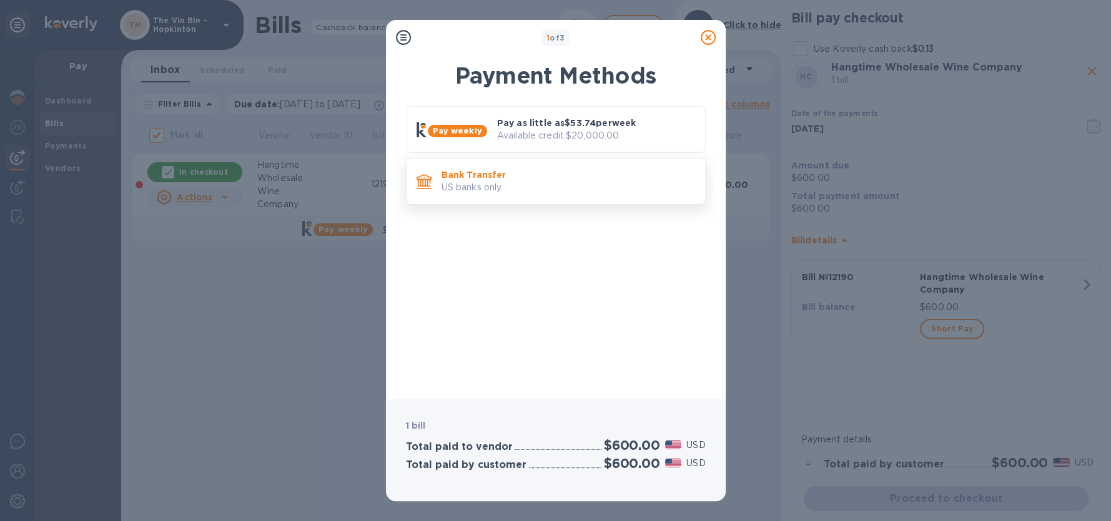
click at [469, 182] on p "US banks only." at bounding box center [568, 187] width 254 height 13
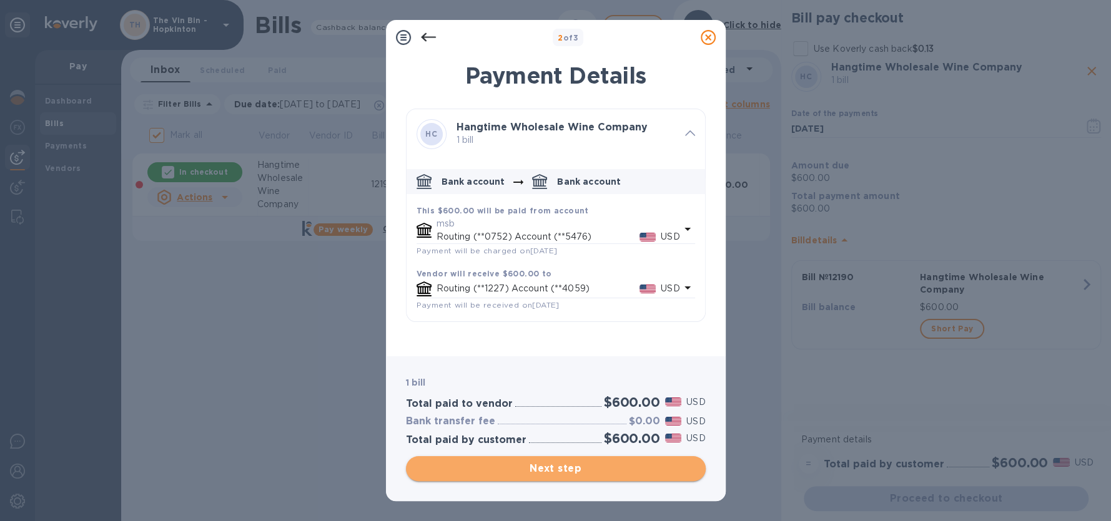
click at [558, 471] on span "Next step" at bounding box center [556, 468] width 280 height 15
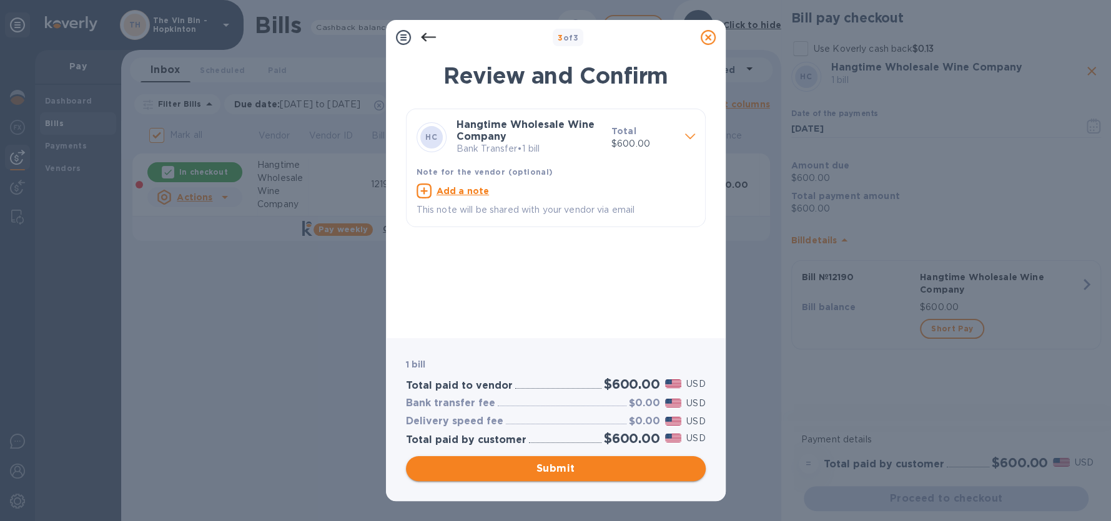
click at [559, 471] on span "Submit" at bounding box center [556, 468] width 280 height 15
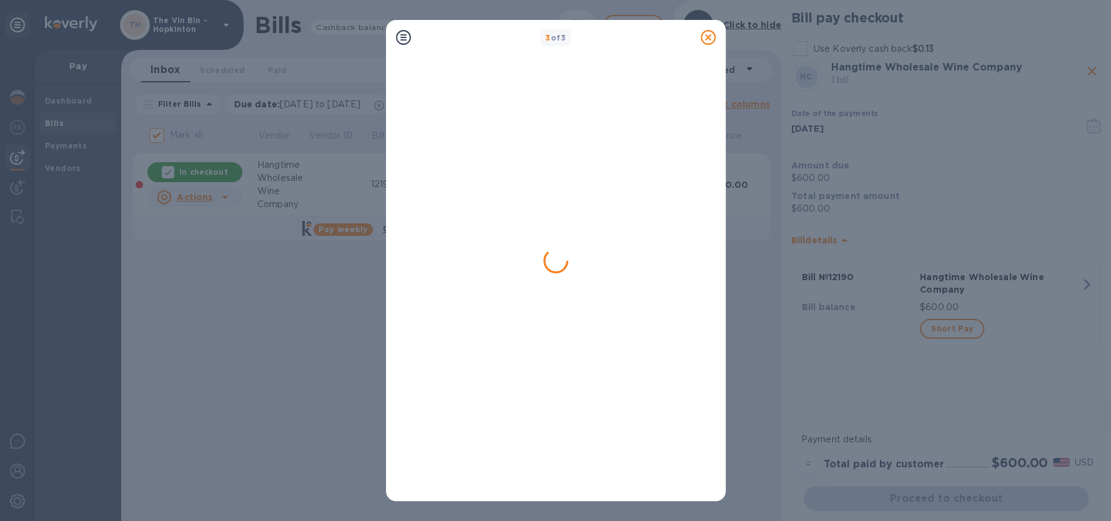
checkbox input "false"
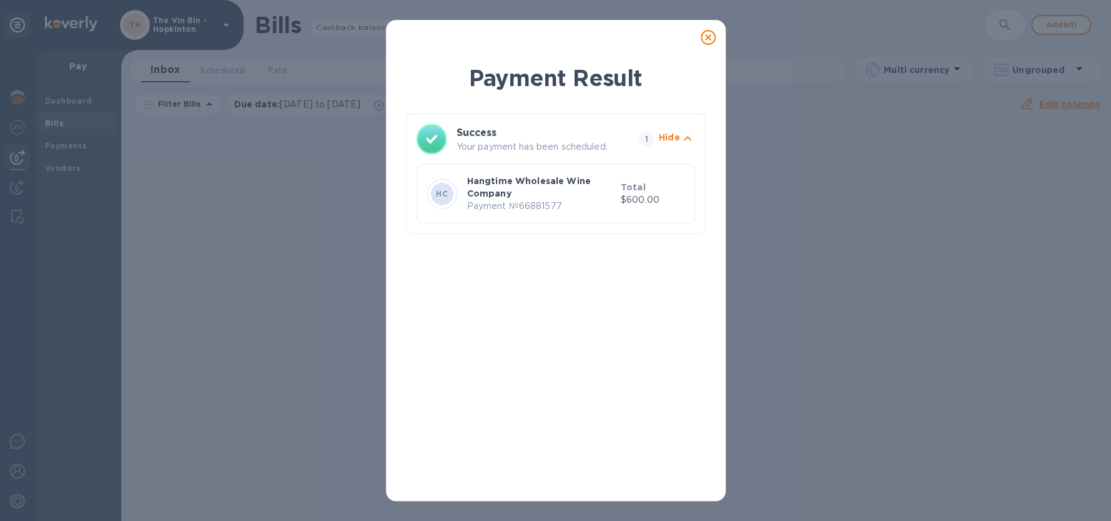
click at [707, 36] on icon at bounding box center [708, 37] width 15 height 15
